Goal: Transaction & Acquisition: Purchase product/service

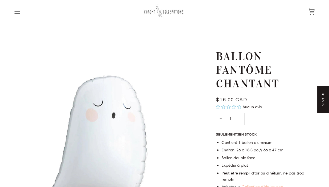
click at [18, 13] on icon "Ouvrir le menu" at bounding box center [17, 11] width 5 height 3
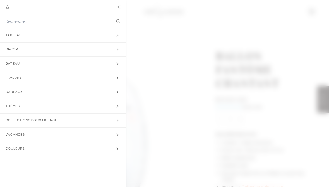
click at [168, 51] on span "Menu principal" at bounding box center [164, 93] width 329 height 187
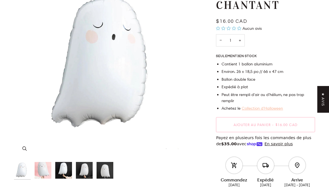
scroll to position [82, 0]
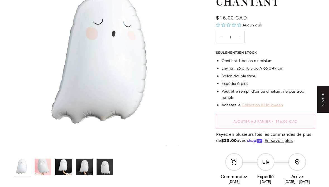
click at [254, 119] on span "Ajouter au panier" at bounding box center [251, 121] width 37 height 4
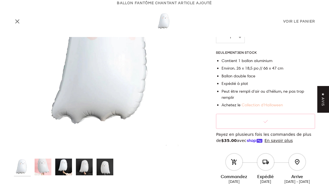
click at [248, 103] on link "Collection d'Halloween" at bounding box center [261, 105] width 41 height 5
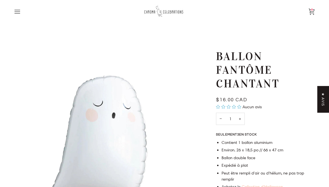
scroll to position [0, 0]
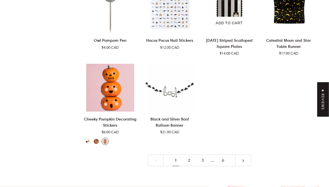
scroll to position [1005, 0]
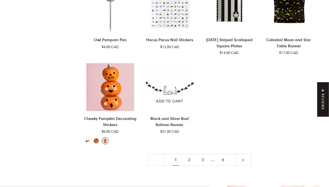
click at [167, 79] on img "Black and Silver Boo! Balloon Banner" at bounding box center [169, 87] width 53 height 48
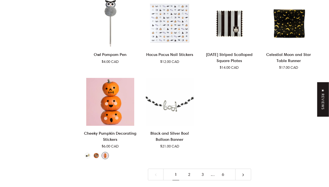
click at [188, 169] on link "2" at bounding box center [188, 175] width 13 height 12
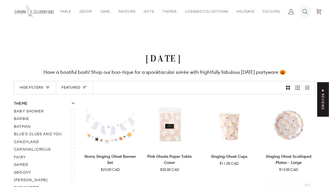
click at [302, 13] on icon at bounding box center [304, 11] width 5 height 5
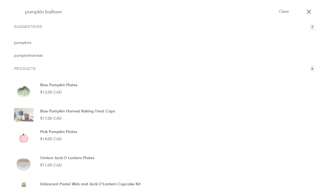
type input "pumpkin balloon"
click at [18, 12] on button "Search" at bounding box center [18, 11] width 8 height 23
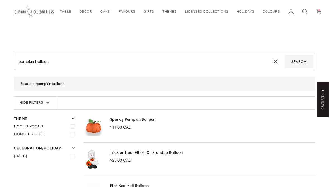
click at [40, 62] on input "pumpkin balloon" at bounding box center [141, 61] width 251 height 13
type input "pumpkin"
type input "pumpki"
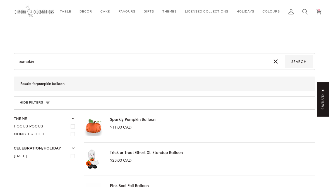
type input "pumpki"
type input "pumpk"
type input "pump"
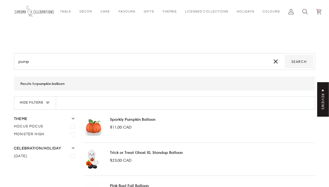
type input "pum"
type input "pu"
type input "p"
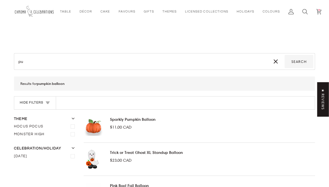
type input "p"
type input "b"
type input "bi"
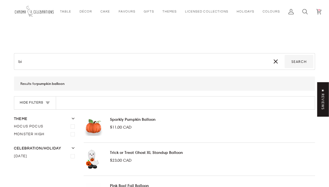
type input "b"
type input "v"
type input "vi"
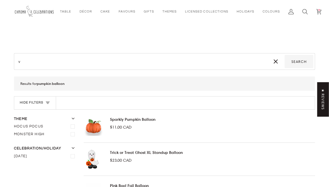
type input "vi"
type input "vin"
type input "vint"
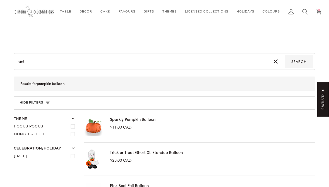
type input "vinta"
type input "vintag"
type input "vintage"
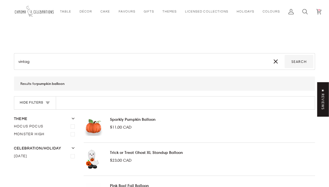
type input "vintage"
click at [299, 62] on button "Search" at bounding box center [298, 61] width 29 height 13
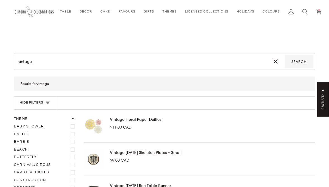
click at [71, 69] on div "vintage Search" at bounding box center [164, 61] width 301 height 17
click at [48, 59] on input "vintage" at bounding box center [141, 61] width 251 height 13
click at [37, 64] on input "vintage" at bounding box center [141, 61] width 251 height 13
type input "vintage"
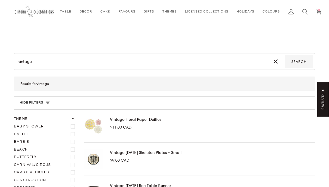
type input "vintage"
type input "vintage p"
type input "vintage pj"
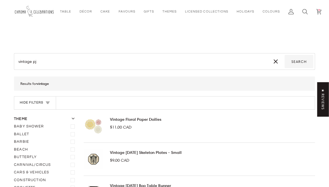
type input "vintage p"
type input "vintage pu"
type input "vintage pum"
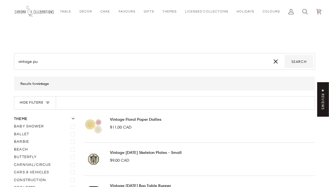
type input "vintage pum"
type input "vintage pump"
type input "vintage pumpk"
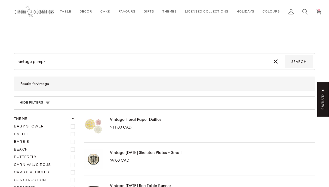
type input "vintage pumpki"
type input "vintage pumpkin"
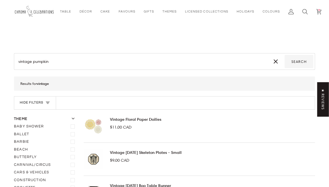
click at [299, 62] on button "Search" at bounding box center [298, 61] width 29 height 13
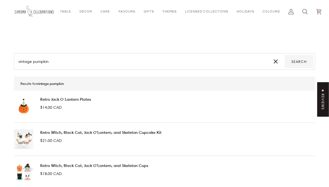
drag, startPoint x: 52, startPoint y: 62, endPoint x: 0, endPoint y: 56, distance: 52.1
type input "m"
type input "ml"
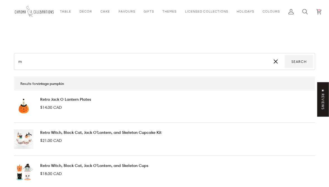
type input "ml"
type input "m"
type input "my"
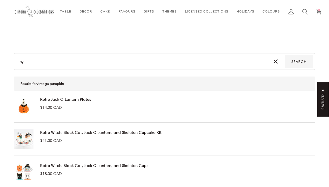
type input "myl"
type input "[PERSON_NAME]"
type input "mylar"
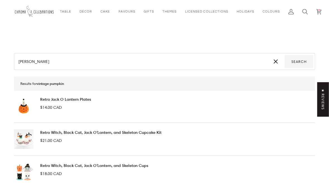
type input "mylar"
type input "mylar m"
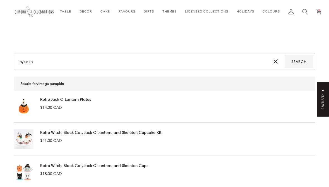
type input "mylar mp"
type input "mylar m"
type input "mylar"
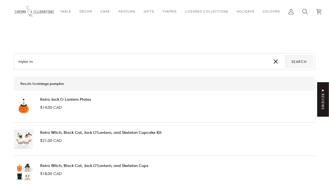
type input "mylar"
type input "mylar p"
type input "mylar pu"
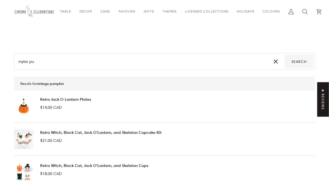
type input "mylar pum"
type input "mylar pump"
type input "mylar pumpk"
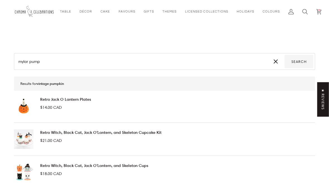
type input "mylar pumpk"
type input "mylar pumpki"
type input "mylar pumpkin"
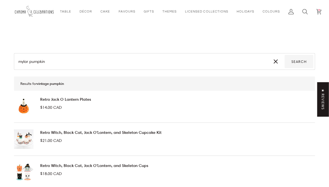
type input "mylar pumpkin"
click at [299, 62] on button "Search" at bounding box center [298, 61] width 29 height 13
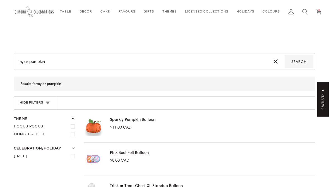
click at [42, 62] on input "mylar pumpkin" at bounding box center [141, 61] width 251 height 13
type input "mylar b"
type input "mylar bo"
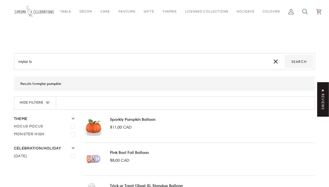
type input "mylar bo"
type input "mylar boo"
click at [299, 62] on button "Search" at bounding box center [298, 61] width 29 height 13
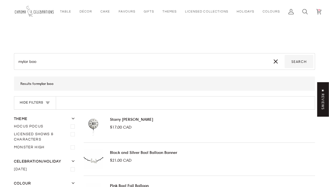
click at [96, 59] on input "mylar boo" at bounding box center [141, 61] width 251 height 13
click at [33, 61] on input "mylar boo" at bounding box center [141, 61] width 251 height 13
type input "mylar p"
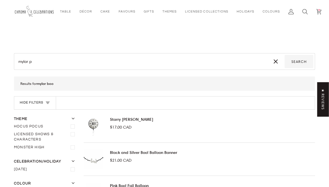
type input "mylar pu"
type input "mylar pum"
type input "mylar pu"
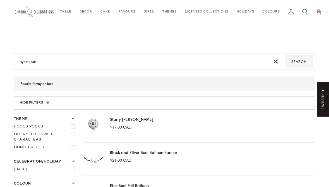
type input "mylar pu"
type input "mylar p"
type input "mylar"
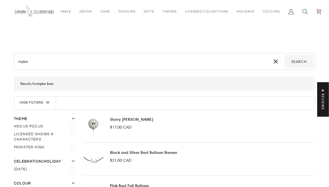
type input "mylar"
type input "myla"
type input "myl"
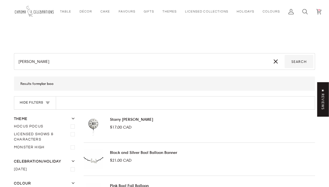
type input "myl"
type input "my"
type input "m"
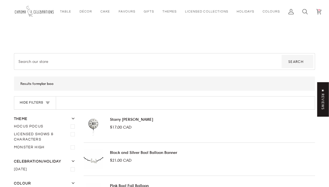
type input "p"
type input "pu"
type input "pum"
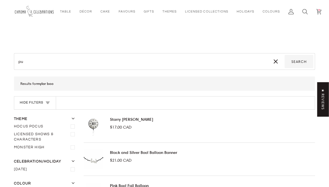
type input "pum"
type input "pump"
type input "pumpk"
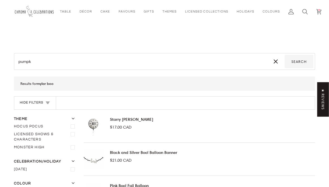
type input "pumpki"
type input "pumpkin"
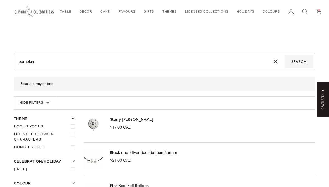
type input "pumpkin"
type input "pumpkin b"
type input "pumpkin ba"
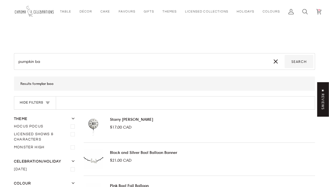
type input "pumpkin bal"
type input "pumpkin ball"
type input "pumpkin ballo"
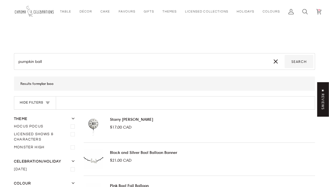
type input "pumpkin ballo"
type input "pumpkin balloo"
type input "pumpkin balloon"
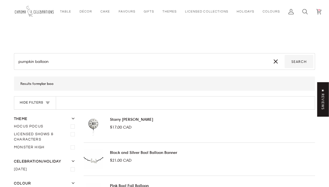
type input "pumpkin balloon"
click at [299, 62] on button "Search" at bounding box center [298, 61] width 29 height 13
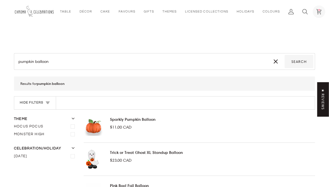
click at [317, 14] on link "Cart $16.00 (1)" at bounding box center [319, 11] width 14 height 23
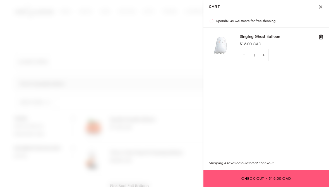
click at [275, 175] on button "Check Out • $16.00 CAD" at bounding box center [265, 178] width 125 height 17
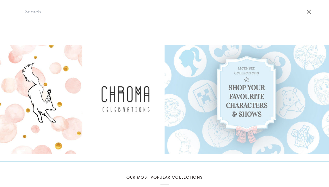
click at [307, 9] on icon "Close" at bounding box center [308, 11] width 7 height 7
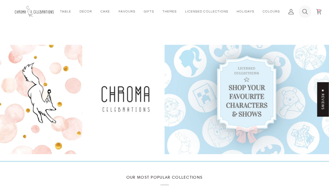
click at [302, 12] on icon at bounding box center [305, 12] width 6 height 6
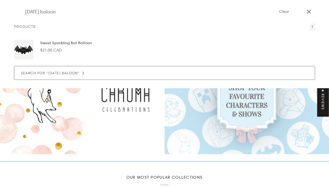
type input "[DATE] balloon"
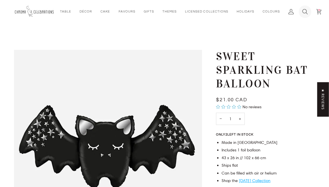
click at [302, 9] on icon at bounding box center [304, 11] width 5 height 5
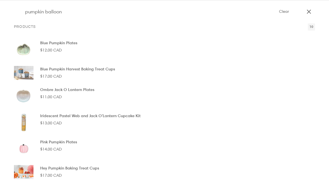
type input "pumpkin balloon"
click at [18, 12] on button "Search" at bounding box center [18, 11] width 8 height 23
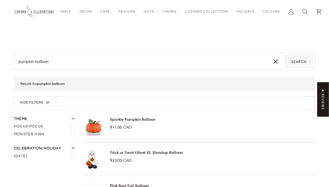
click at [27, 59] on input "pumpkin balloon" at bounding box center [141, 61] width 251 height 13
type input "h balloon"
type input "ha balloon"
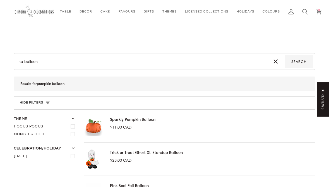
type input "ha balloon"
type input "hal balloon"
type input "hall balloon"
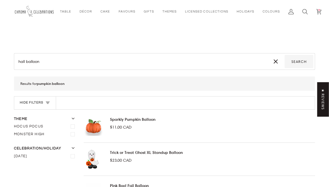
type input "hallo balloon"
type input "hallow balloon"
type input "hallowe balloon"
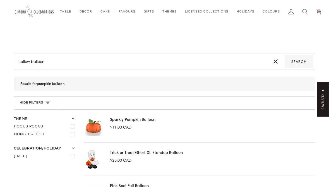
type input "hallowe balloon"
type input "hallowee balloon"
type input "[DATE] balloon"
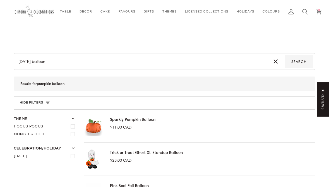
type input "[DATE] balloon"
click at [299, 62] on button "Search" at bounding box center [298, 61] width 29 height 13
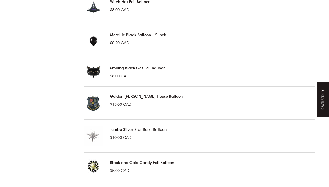
scroll to position [612, 0]
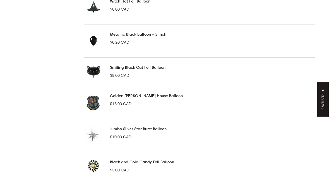
click at [92, 69] on img at bounding box center [94, 71] width 20 height 15
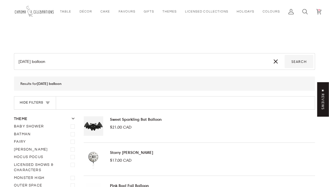
scroll to position [0, 0]
click at [318, 11] on circle at bounding box center [319, 10] width 2 height 2
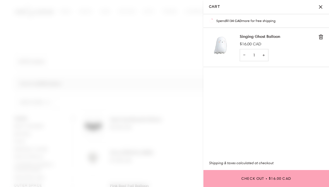
click at [320, 6] on button "Close" at bounding box center [322, 7] width 14 height 14
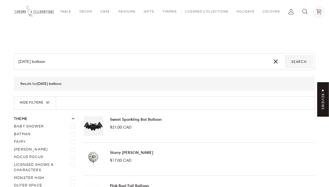
click at [314, 8] on link "Cart $16.00 (1)" at bounding box center [319, 11] width 14 height 23
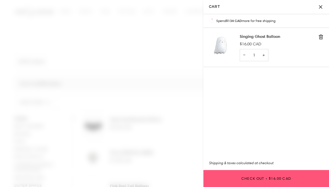
click at [271, 183] on button "Check Out • $16.00 CAD" at bounding box center [265, 178] width 125 height 17
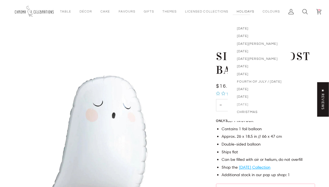
click at [244, 103] on span "[DATE]" at bounding box center [259, 104] width 45 height 5
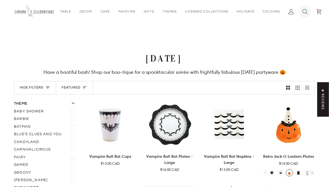
click at [299, 8] on link "Search" at bounding box center [305, 11] width 14 height 23
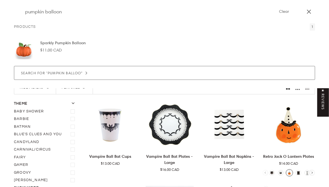
type input "pumpkin balloon"
click at [18, 12] on button "Search" at bounding box center [18, 11] width 8 height 23
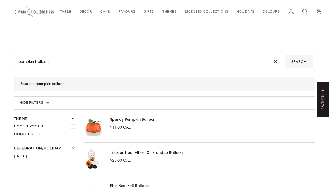
click at [27, 62] on input "pumpkin balloon" at bounding box center [141, 61] width 251 height 13
type input "j balloon"
type input "ja balloon"
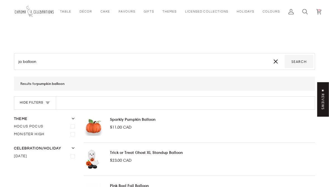
type input "ja balloon"
type input "jac balloon"
type input "jack balloon"
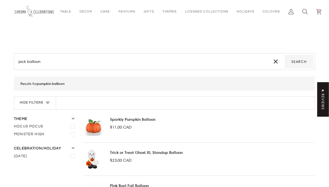
type input "jack balloon"
type input "jack o balloon"
type input "jack ol balloon"
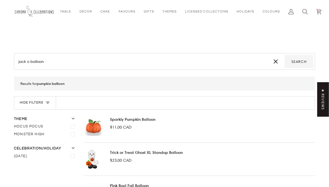
type input "jack ol balloon"
type input "jack o balloon"
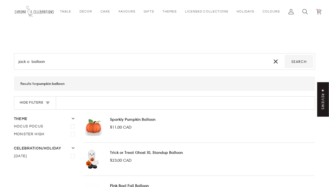
type input "jack o l balloon"
type input "jack o la balloon"
type input "jack o lan balloon"
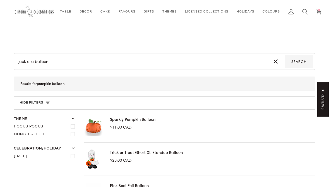
type input "jack o lan balloon"
type input "jack o lant balloon"
type input "jack o lante balloon"
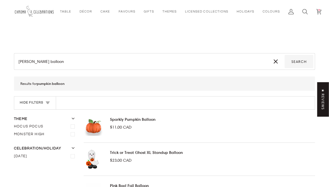
type input "jack o lanter balloon"
type input "jack o lantern balloon"
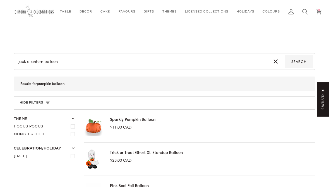
click at [299, 62] on button "Search" at bounding box center [298, 61] width 29 height 13
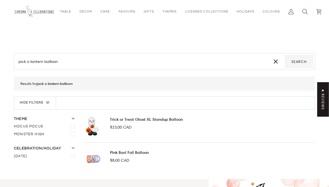
drag, startPoint x: 43, startPoint y: 63, endPoint x: 6, endPoint y: 59, distance: 37.5
click at [6, 59] on section "jack o lantern balloon Search Results for jack o lantern balloon Hide filters F…" at bounding box center [164, 111] width 329 height 136
type input "h balloon"
type input "ha balloon"
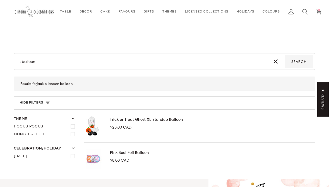
type input "ha balloon"
type input "hal balloon"
type input "hall balloon"
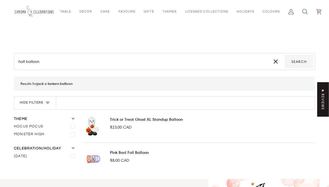
type input "hallo balloon"
type input "hallow balloon"
type input "hallowe balloon"
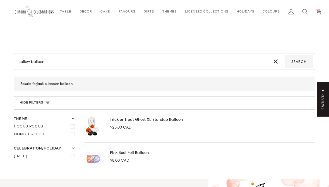
type input "hallowe balloon"
type input "hallowee balloon"
type input "halloweee balloon"
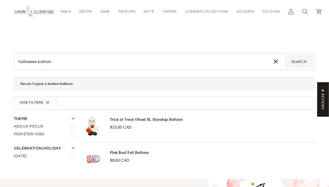
type input "hallowee balloon"
type input "[DATE] balloon"
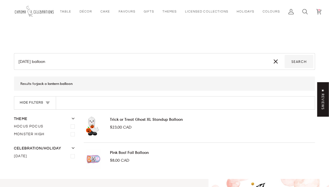
click at [299, 62] on button "Search" at bounding box center [298, 61] width 29 height 13
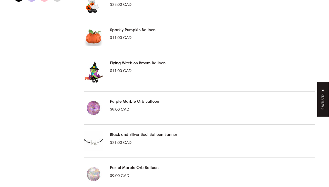
scroll to position [226, 0]
